Goal: Task Accomplishment & Management: Manage account settings

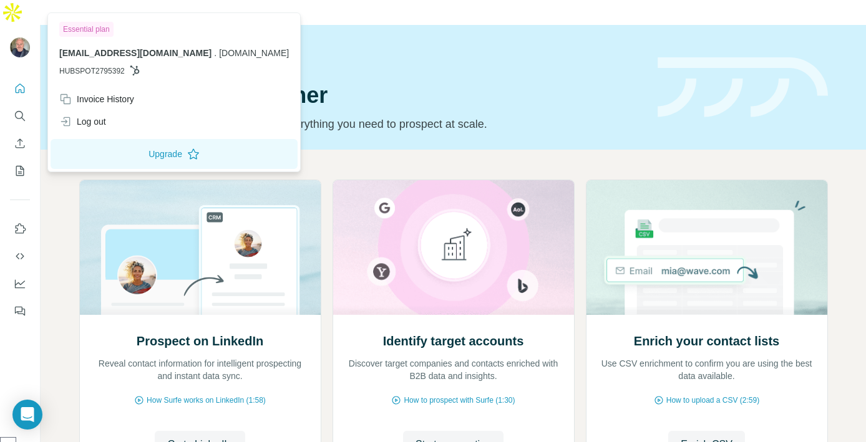
click at [15, 37] on img at bounding box center [20, 47] width 20 height 20
click at [429, 48] on div "Quick start" at bounding box center [360, 54] width 563 height 12
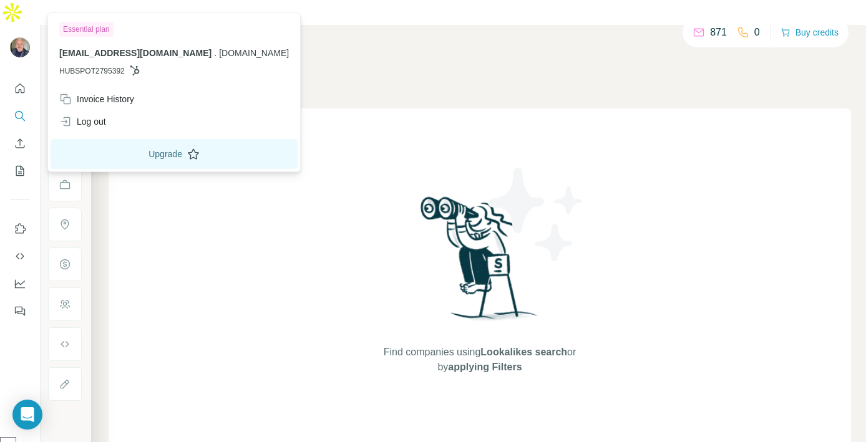
click at [139, 153] on button "Upgrade" at bounding box center [174, 154] width 247 height 30
